Goal: Task Accomplishment & Management: Manage account settings

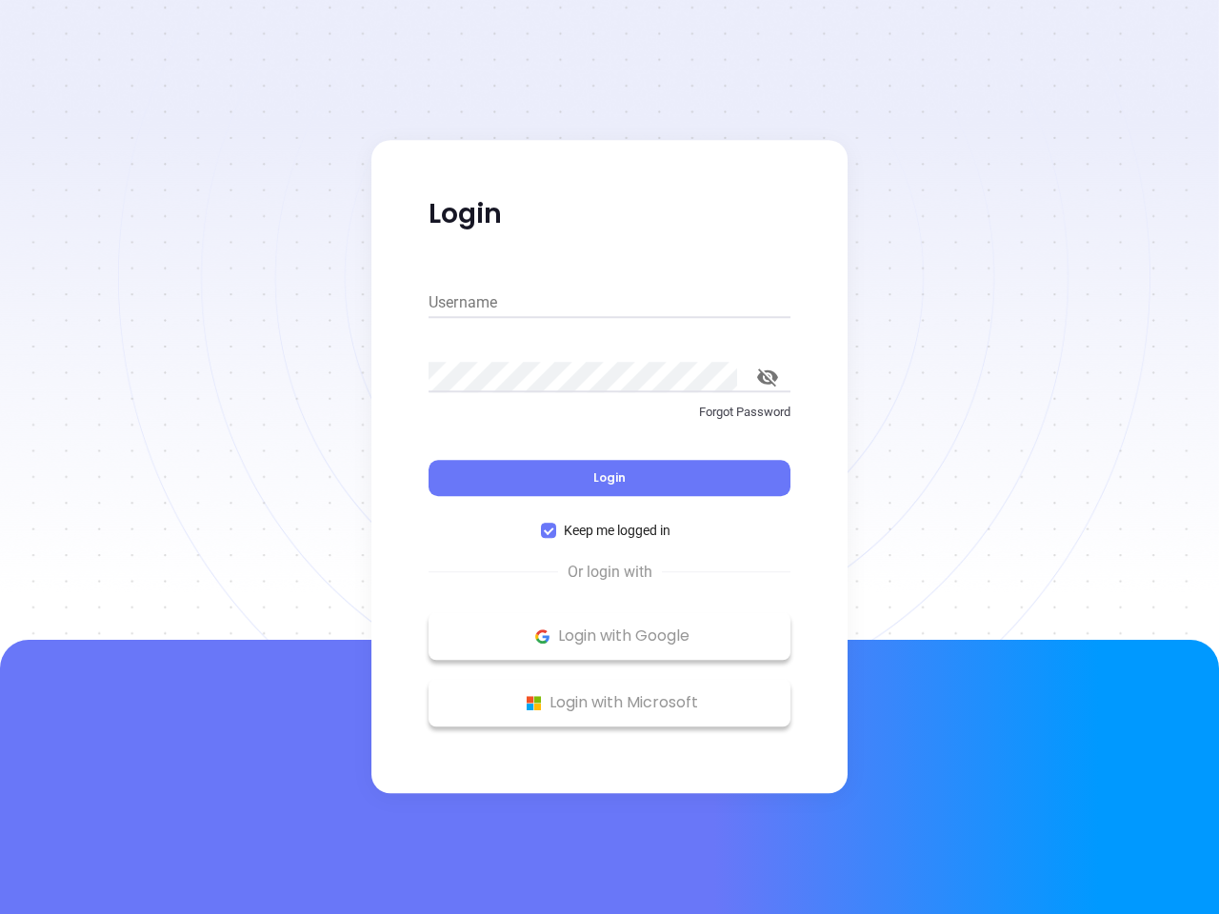
click at [609, 457] on div "Login" at bounding box center [610, 466] width 362 height 59
click at [609, 303] on input "Username" at bounding box center [610, 303] width 362 height 30
click at [768, 377] on icon "toggle password visibility" at bounding box center [767, 378] width 21 height 18
click at [609, 478] on span "Login" at bounding box center [609, 477] width 32 height 16
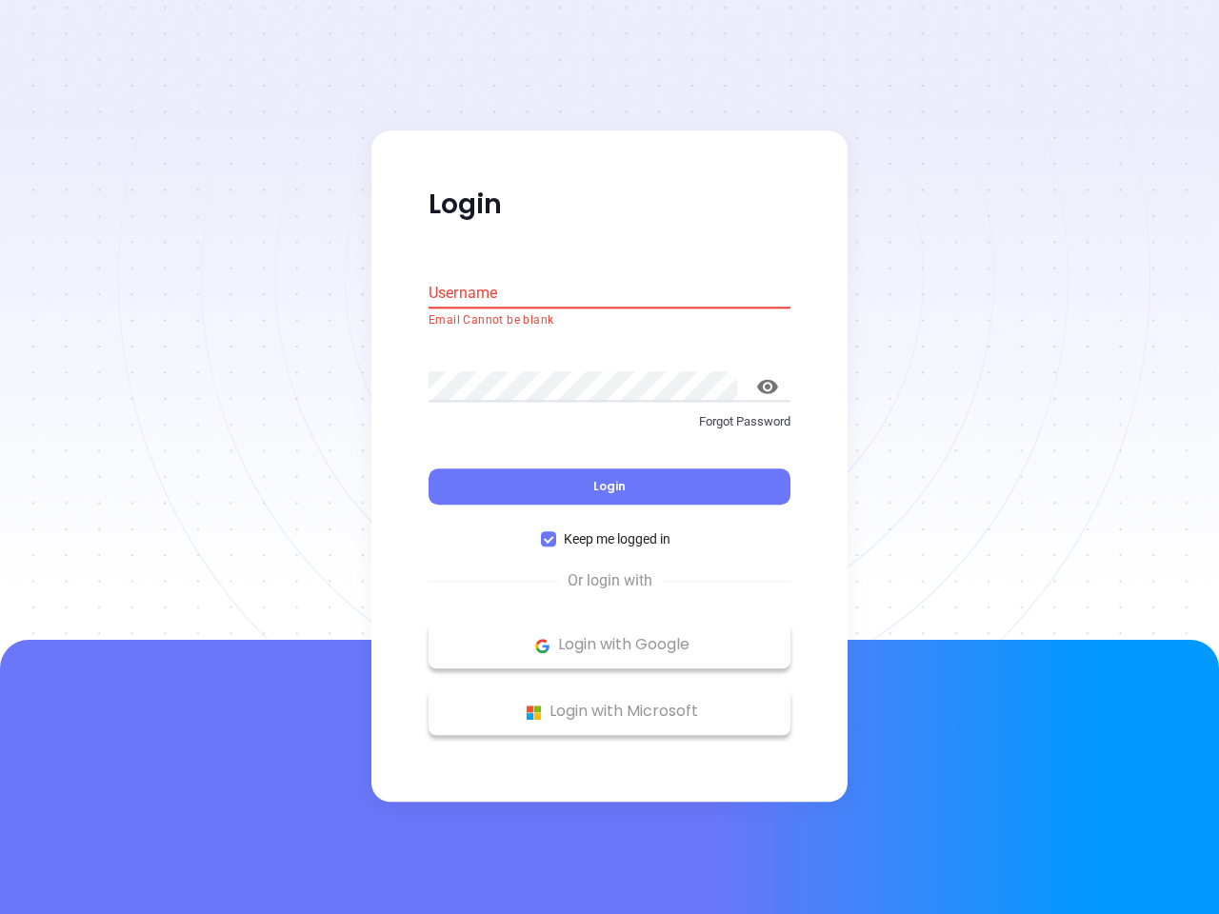
click at [609, 530] on span "Keep me logged in" at bounding box center [617, 539] width 122 height 21
click at [556, 532] on input "Keep me logged in" at bounding box center [548, 539] width 15 height 15
checkbox input "false"
click at [609, 636] on p "Login with Google" at bounding box center [609, 645] width 343 height 29
click at [609, 703] on p "Login with Microsoft" at bounding box center [609, 712] width 343 height 29
